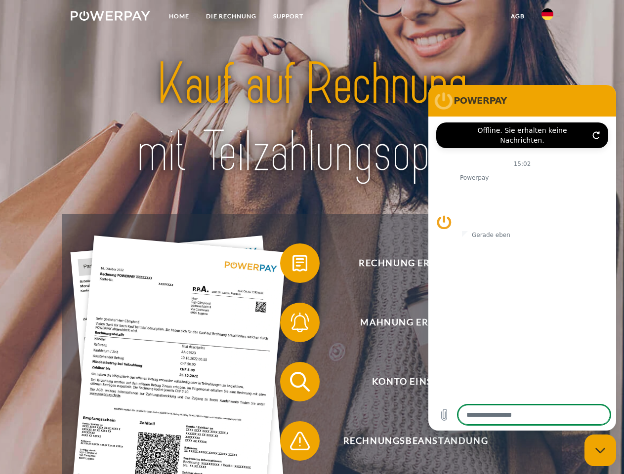
click at [110, 17] on img at bounding box center [111, 16] width 80 height 10
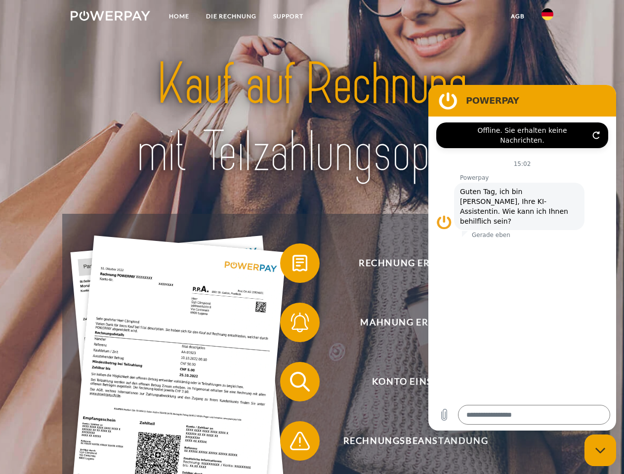
click at [548, 17] on img at bounding box center [548, 14] width 12 height 12
click at [517, 16] on link "agb" at bounding box center [518, 16] width 31 height 18
click at [293, 265] on span at bounding box center [284, 263] width 49 height 49
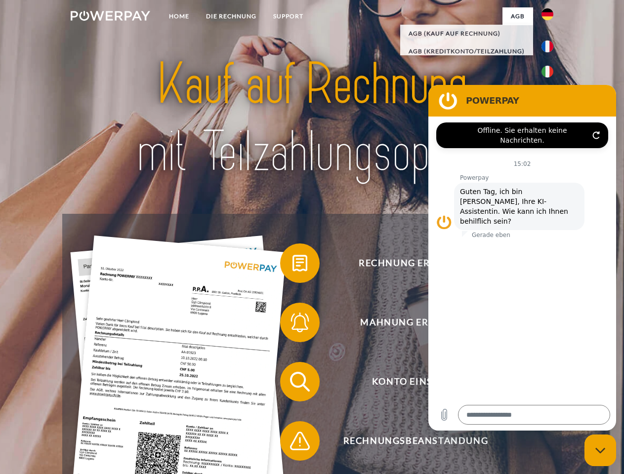
click at [293, 325] on span at bounding box center [284, 322] width 49 height 49
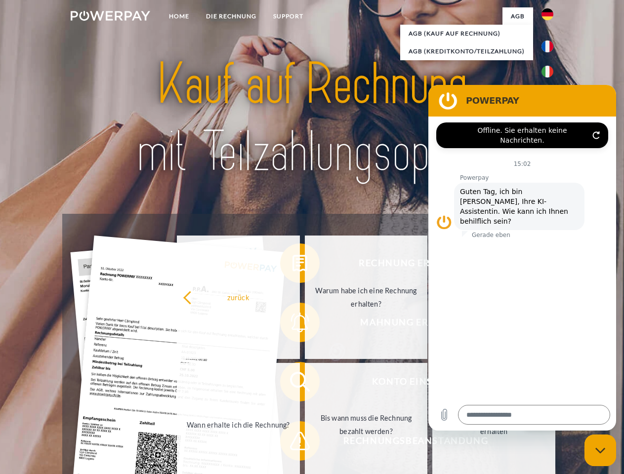
click at [305, 384] on link "Bis wann muss die Rechnung bezahlt werden?" at bounding box center [366, 425] width 123 height 124
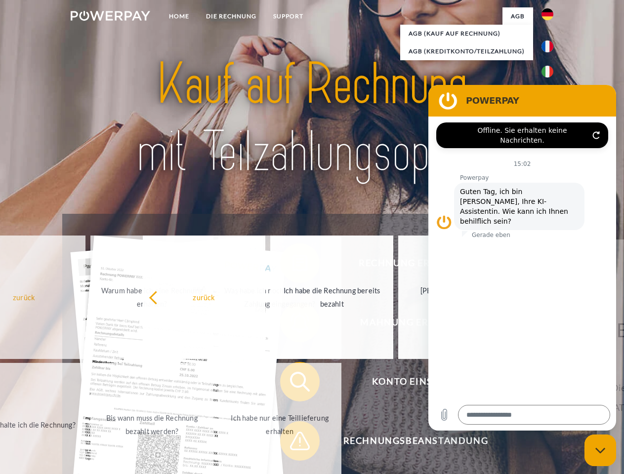
click at [293, 443] on span at bounding box center [284, 441] width 49 height 49
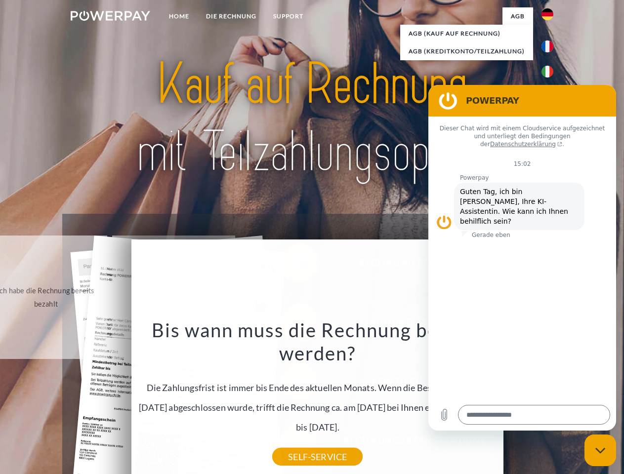
click at [600, 451] on icon "Messaging-Fenster schließen" at bounding box center [601, 451] width 10 height 6
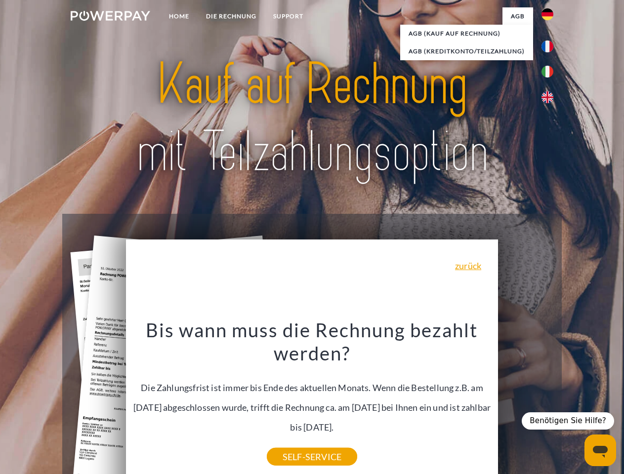
type textarea "*"
